Goal: Information Seeking & Learning: Find specific fact

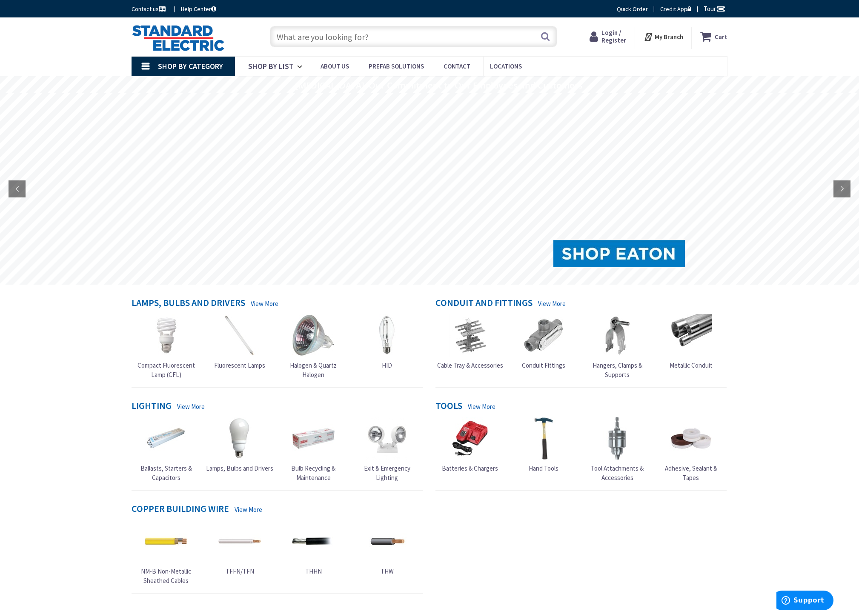
click at [619, 42] on span "Login / Register" at bounding box center [614, 37] width 25 height 16
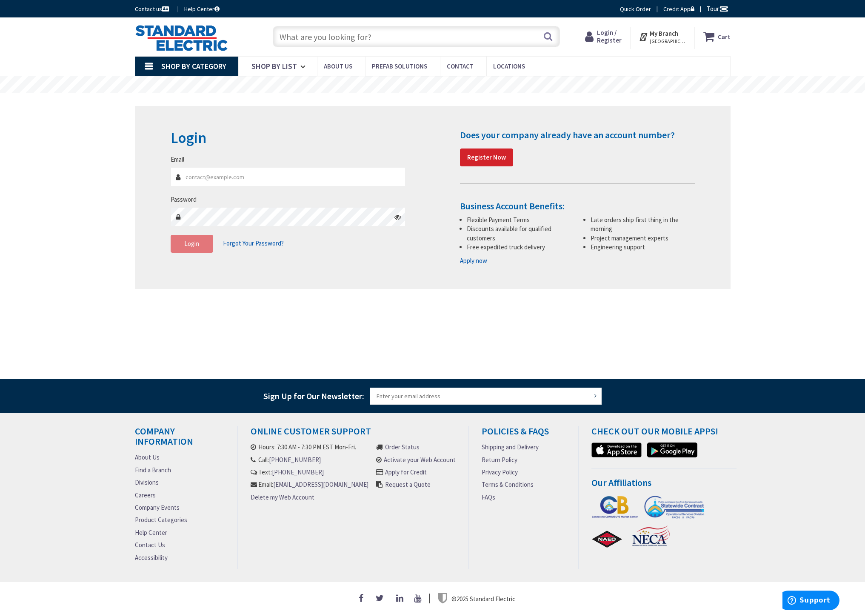
type input "[PERSON_NAME][EMAIL_ADDRESS][DOMAIN_NAME]"
click at [181, 249] on button "Login" at bounding box center [192, 244] width 43 height 18
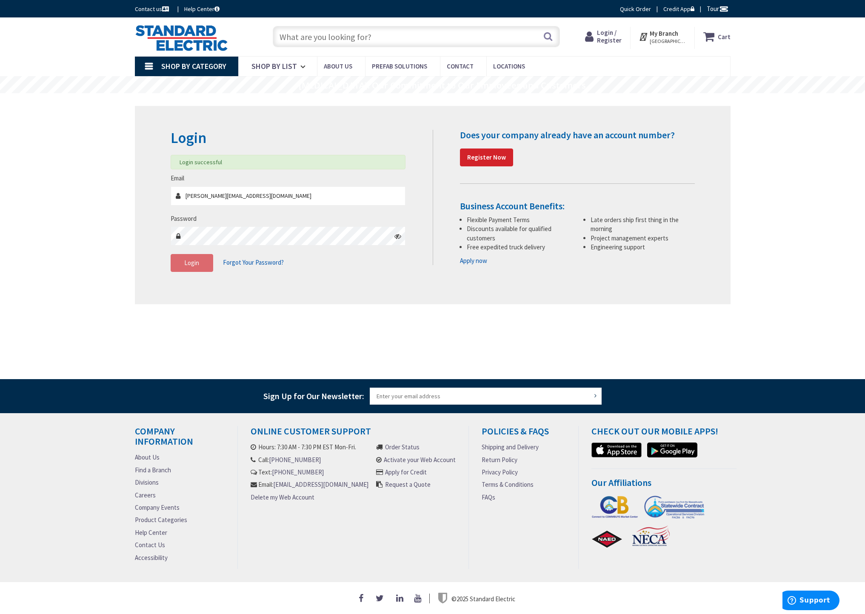
click at [330, 40] on input "text" at bounding box center [416, 36] width 287 height 21
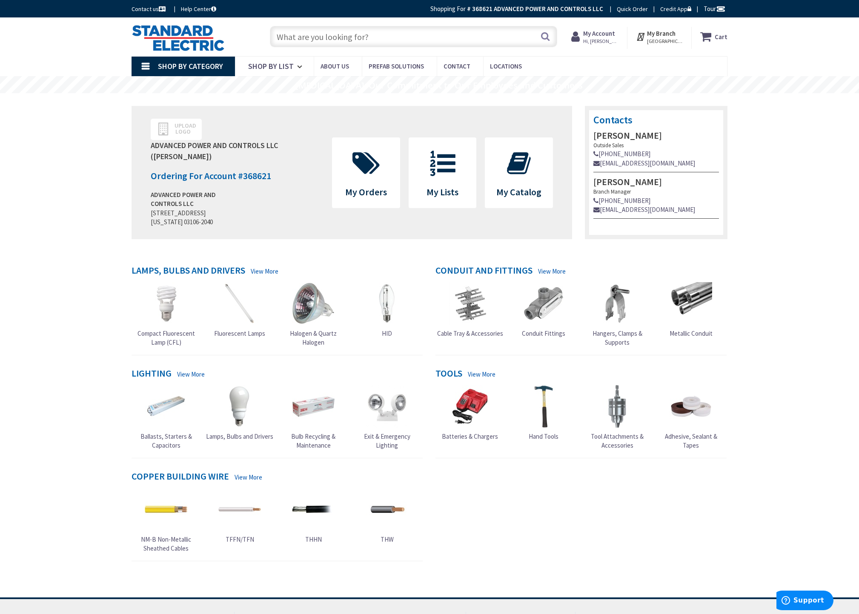
paste input "1/2" Black EMT"
type input "1/2" Black EMT"
click at [544, 38] on button "Search" at bounding box center [545, 36] width 11 height 19
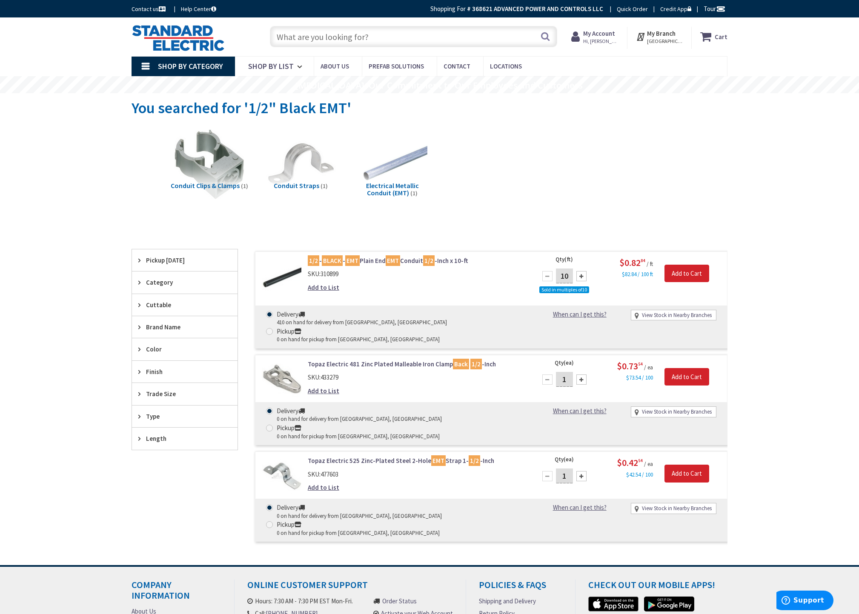
click at [315, 262] on mark "1/2" at bounding box center [313, 260] width 11 height 11
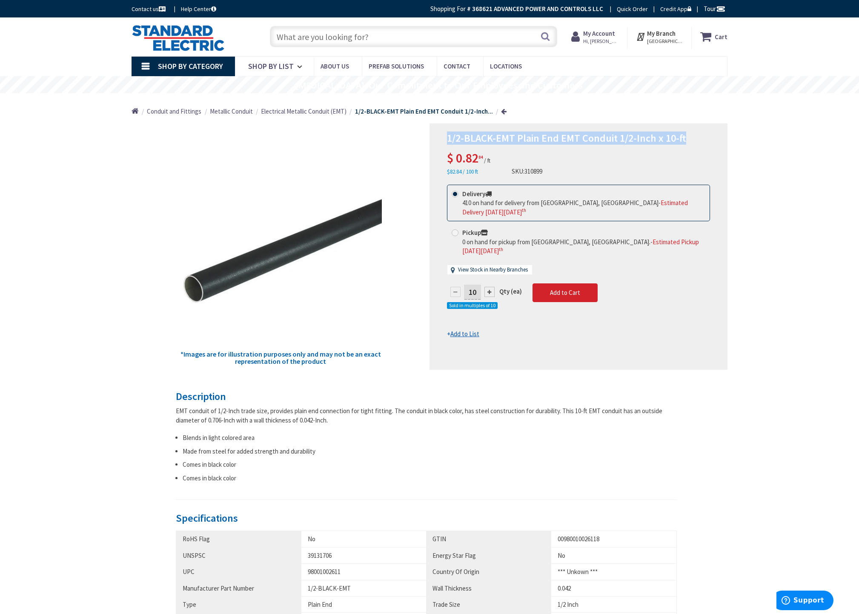
drag, startPoint x: 447, startPoint y: 137, endPoint x: 696, endPoint y: 143, distance: 248.7
click at [696, 143] on h1 "1/2-BLACK-EMT Plain End EMT Conduit 1/2-Inch x 10-ft" at bounding box center [578, 138] width 263 height 12
copy span "1/2-BLACK-EMT Plain End EMT Conduit 1/2-Inch x 10-ft"
click at [553, 175] on div "1/2-BLACK-EMT Plain End EMT Conduit 1/2-Inch x 10-ft $ 0.82 84 / ft $82.84 / 10…" at bounding box center [578, 154] width 263 height 44
click at [550, 172] on div "1/2-BLACK-EMT Plain End EMT Conduit 1/2-Inch x 10-ft $ 0.82 84 / ft $82.84 / 10…" at bounding box center [578, 154] width 263 height 44
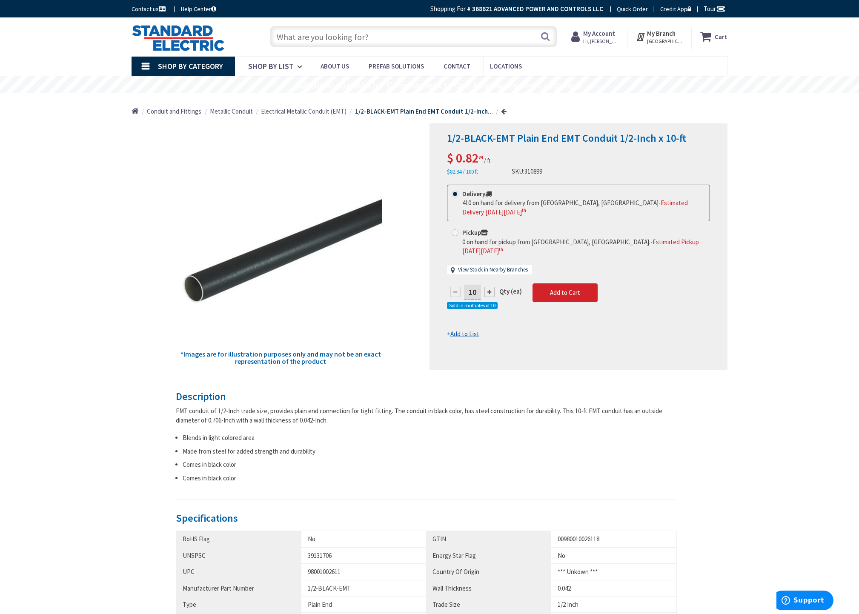
drag, startPoint x: 550, startPoint y: 172, endPoint x: 516, endPoint y: 172, distance: 33.6
click at [516, 172] on div "1/2-BLACK-EMT Plain End EMT Conduit 1/2-Inch x 10-ft $ 0.82 84 / ft $82.84 / 10…" at bounding box center [578, 154] width 263 height 44
copy div "SKU: 310899 This product is Discontinued"
